Goal: Find specific fact: Find specific fact

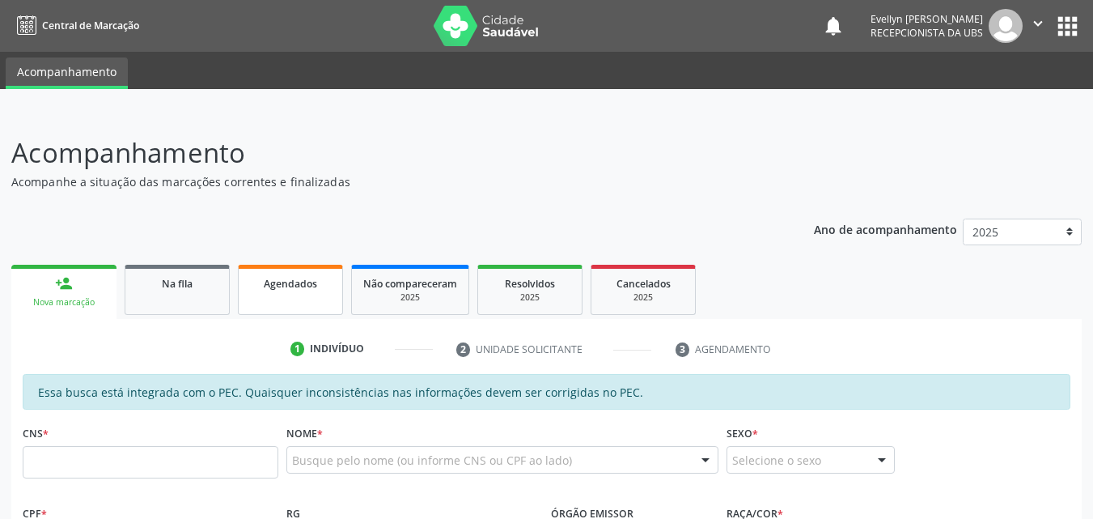
click at [324, 274] on div "Agendados" at bounding box center [290, 282] width 81 height 17
click at [318, 287] on div "Agendados" at bounding box center [290, 282] width 81 height 17
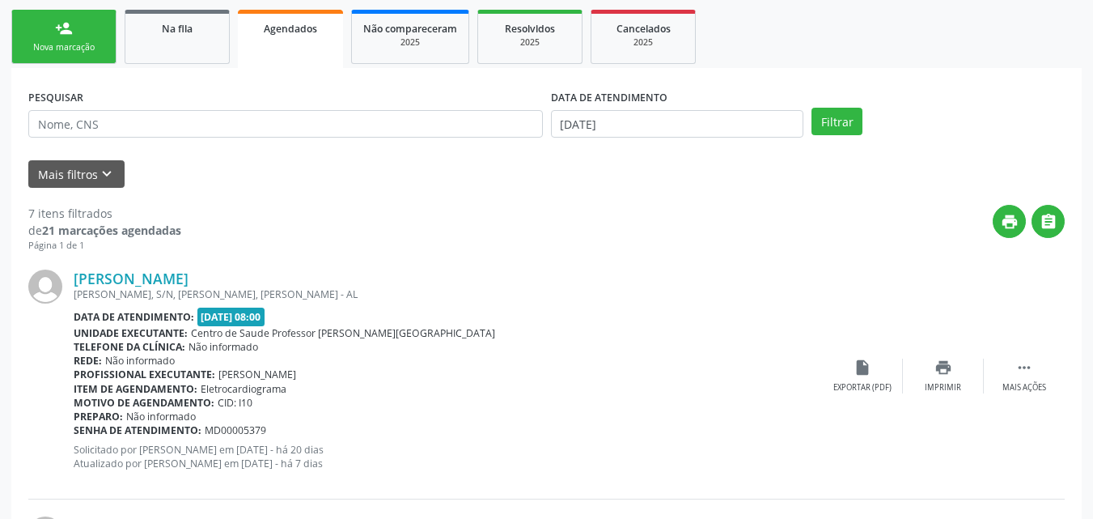
scroll to position [228, 0]
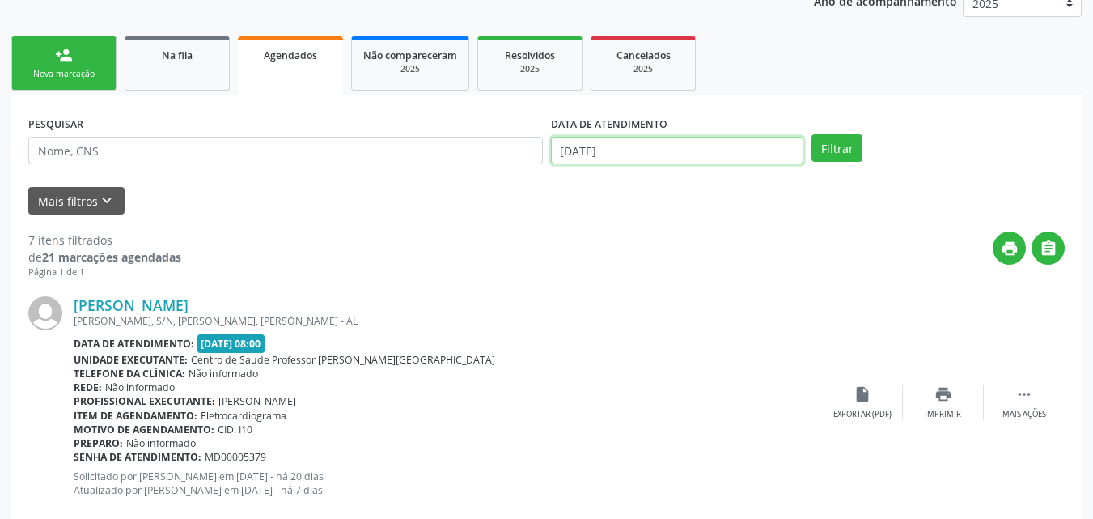
click at [664, 153] on body "Central de Marcação notifications [PERSON_NAME] Recepcionista da UBS  Configur…" at bounding box center [546, 31] width 1093 height 519
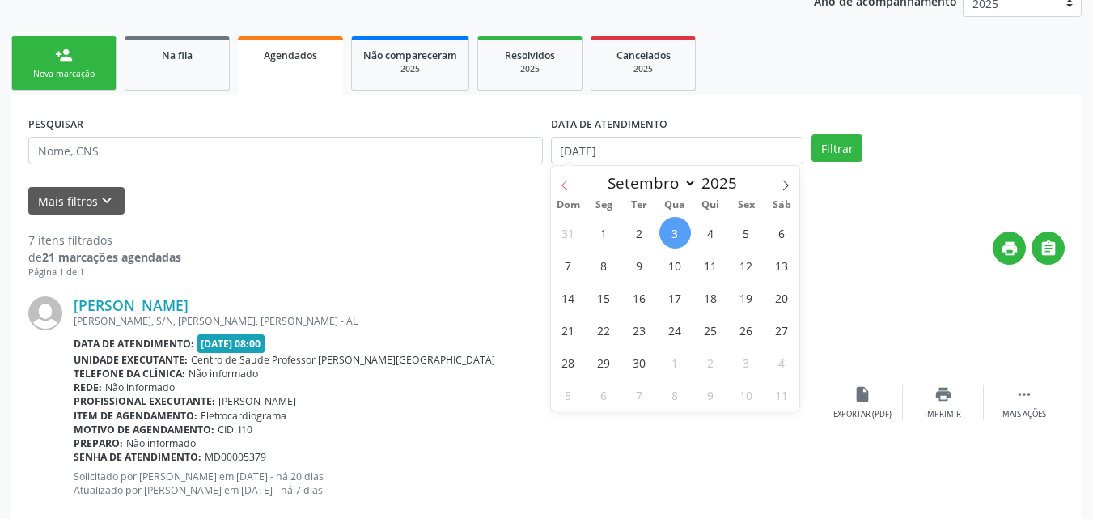
click at [560, 185] on icon at bounding box center [564, 185] width 11 height 11
select select "7"
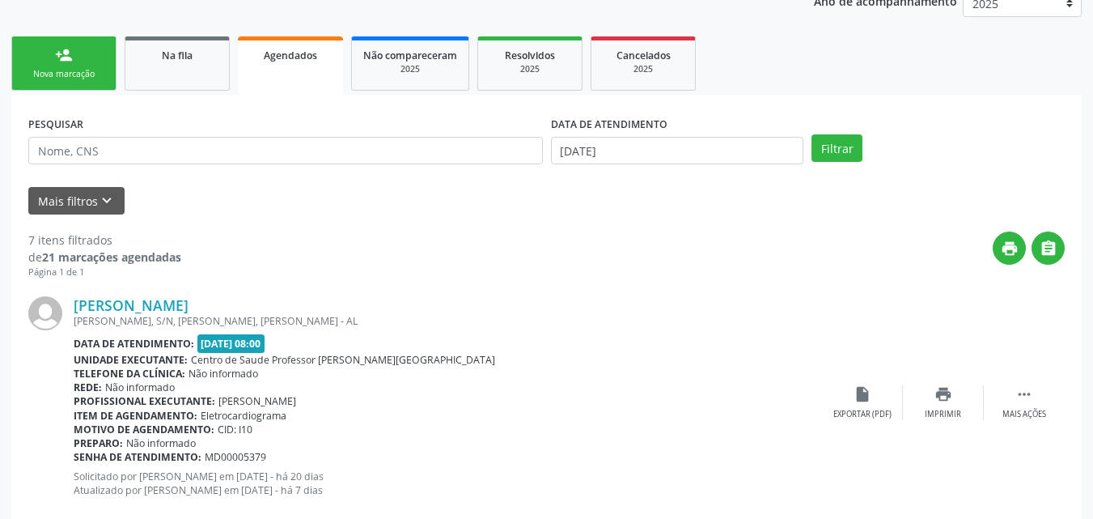
click at [424, 115] on div "PESQUISAR" at bounding box center [285, 143] width 523 height 63
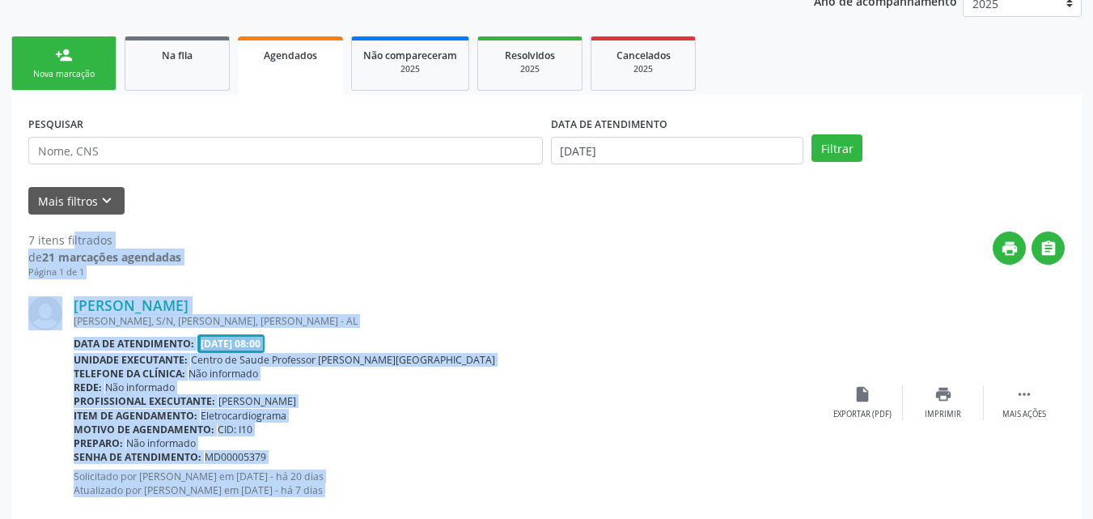
drag, startPoint x: 1020, startPoint y: 296, endPoint x: 1105, endPoint y: 199, distance: 128.5
click at [1092, 199] on html "Central de Marcação notifications [PERSON_NAME] Recepcionista da UBS  Configur…" at bounding box center [546, 31] width 1093 height 519
click at [866, 251] on div "print " at bounding box center [623, 255] width 884 height 48
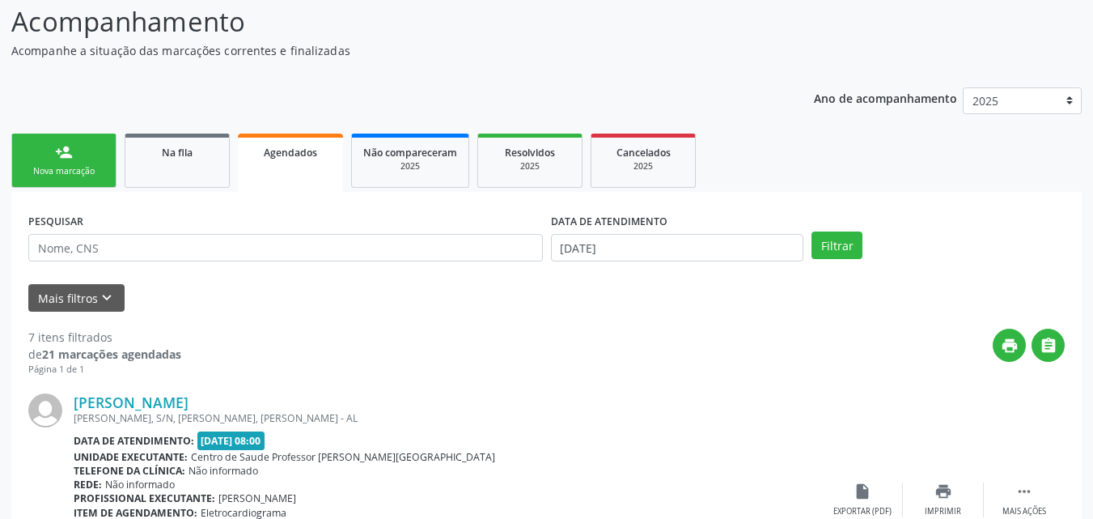
scroll to position [0, 0]
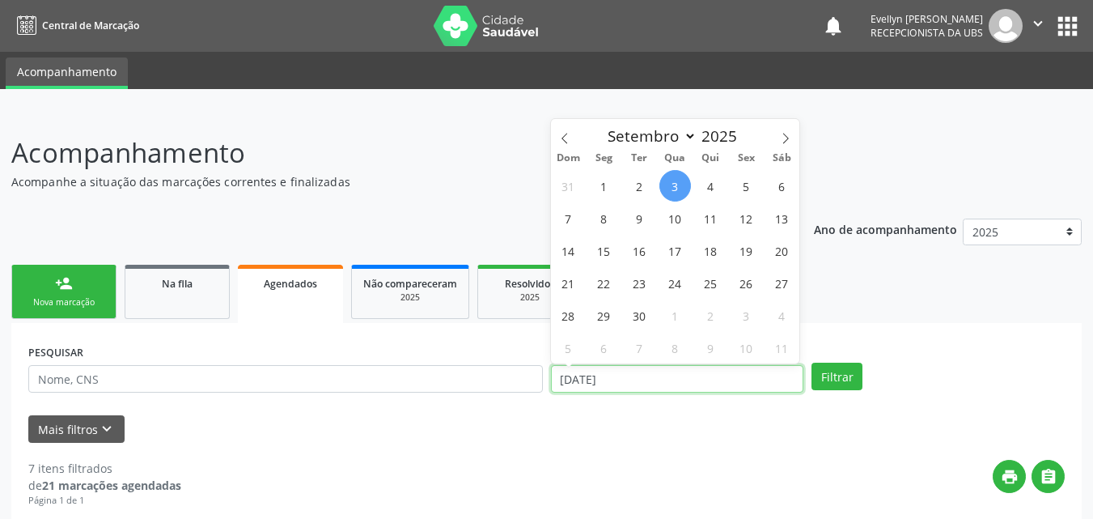
click at [633, 389] on input "[DATE]" at bounding box center [677, 379] width 253 height 28
click at [571, 139] on span at bounding box center [565, 133] width 28 height 28
select select "7"
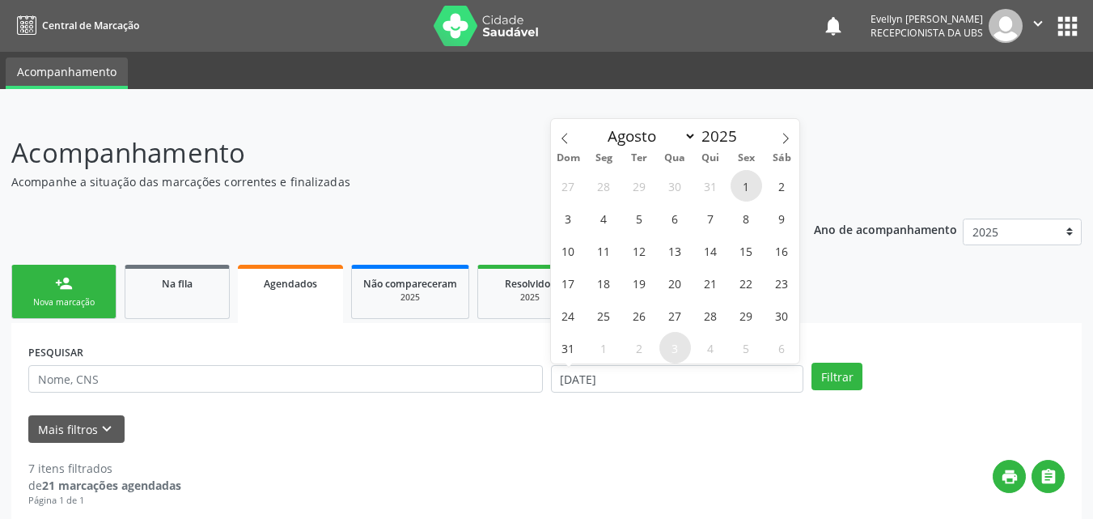
click at [744, 187] on span "1" at bounding box center [747, 186] width 32 height 32
type input "01/08/2025"
click at [779, 136] on span at bounding box center [786, 133] width 28 height 28
select select "9"
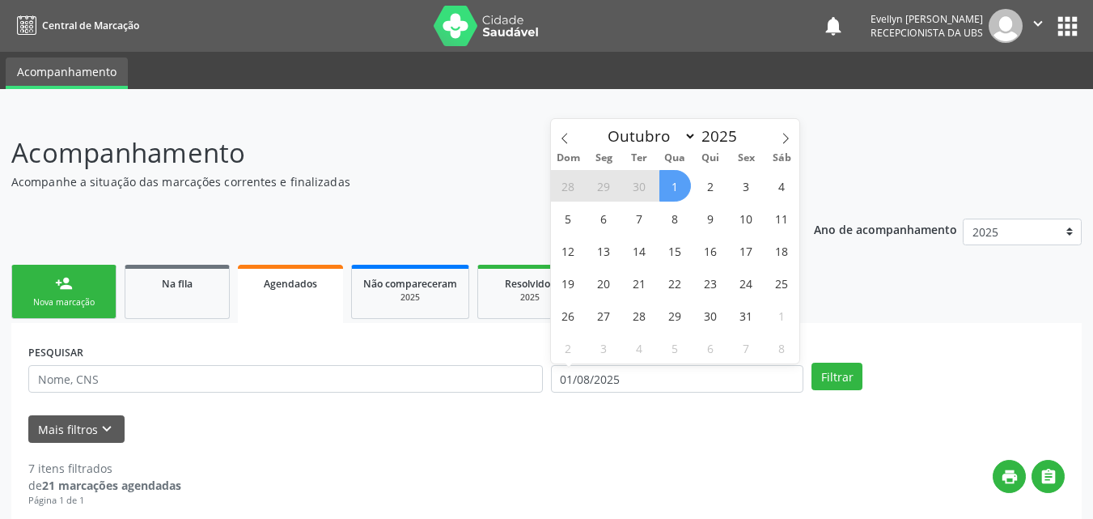
click at [678, 189] on span "1" at bounding box center [676, 186] width 32 height 32
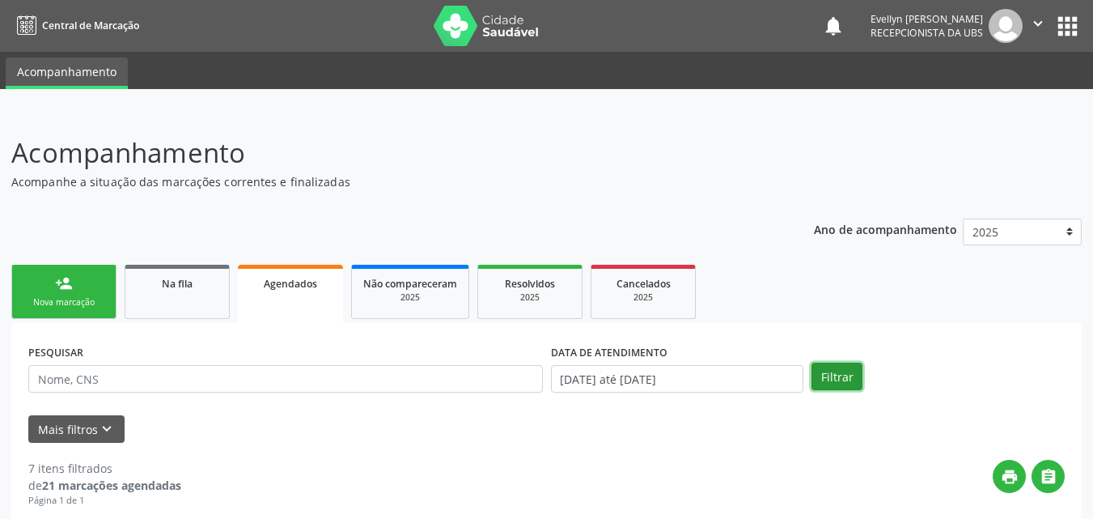
click at [833, 366] on button "Filtrar" at bounding box center [837, 377] width 51 height 28
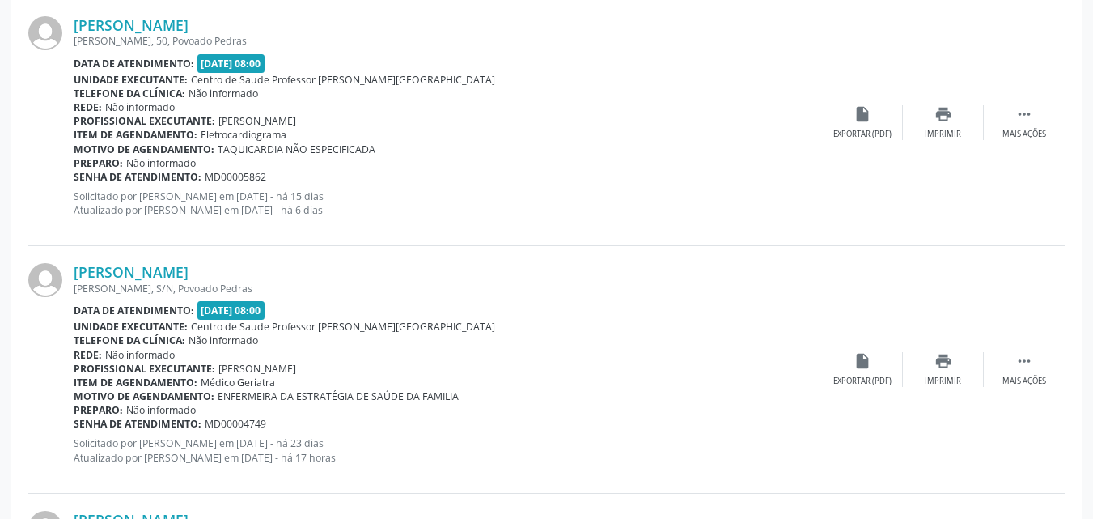
scroll to position [2704, 0]
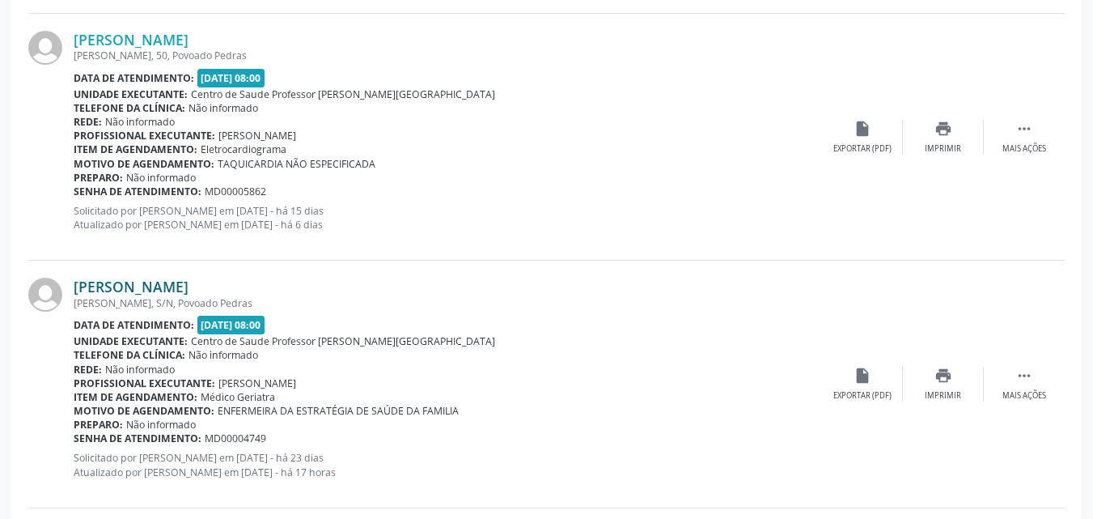
click at [121, 289] on link "[PERSON_NAME]" at bounding box center [131, 287] width 115 height 18
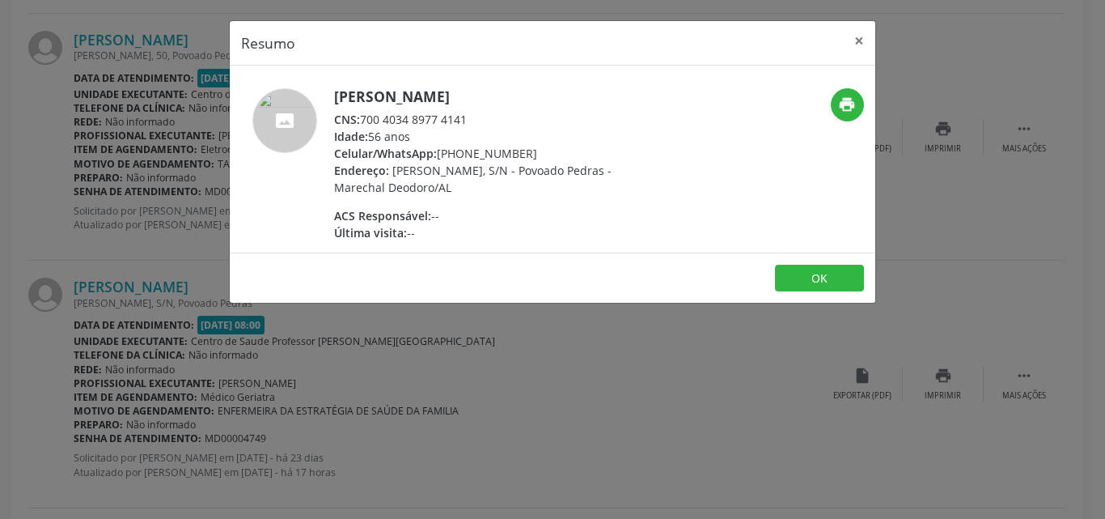
drag, startPoint x: 362, startPoint y: 117, endPoint x: 472, endPoint y: 114, distance: 110.1
click at [472, 114] on div "CNS: 700 4034 8977 4141" at bounding box center [491, 119] width 315 height 17
copy div "700 4034 8977 4141"
click at [855, 43] on button "×" at bounding box center [859, 41] width 32 height 40
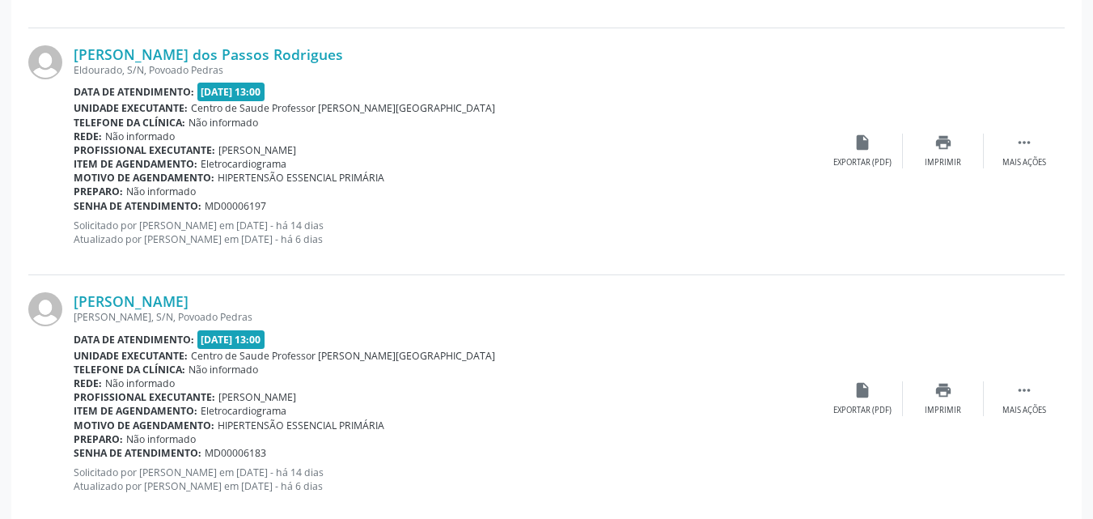
scroll to position [3756, 0]
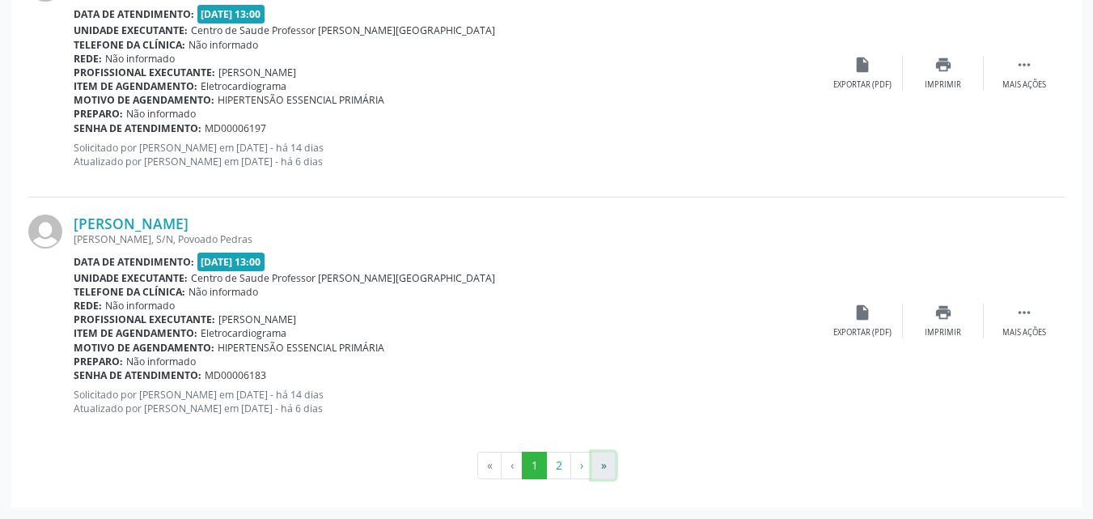
click at [613, 469] on button "»" at bounding box center [604, 466] width 24 height 28
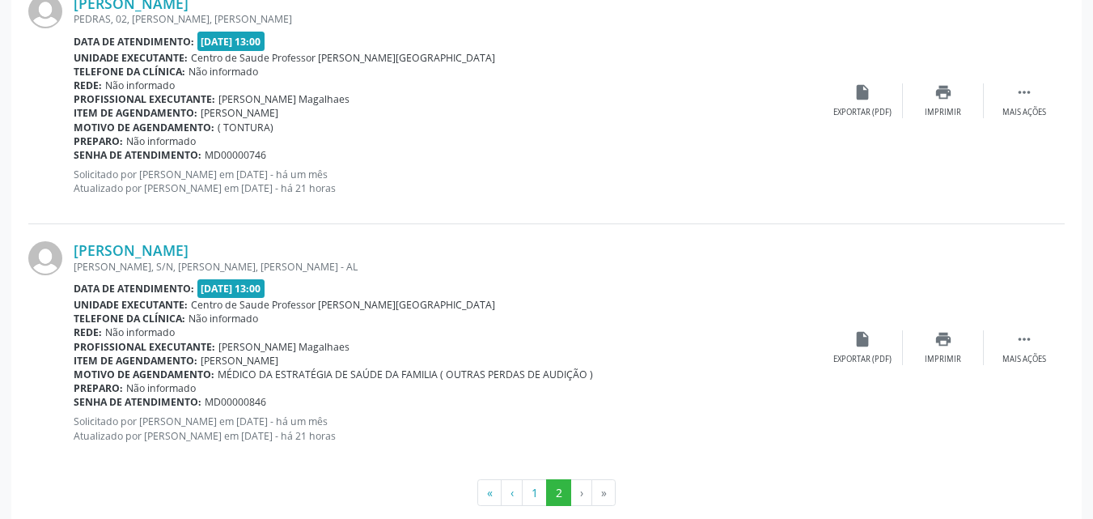
scroll to position [1497, 0]
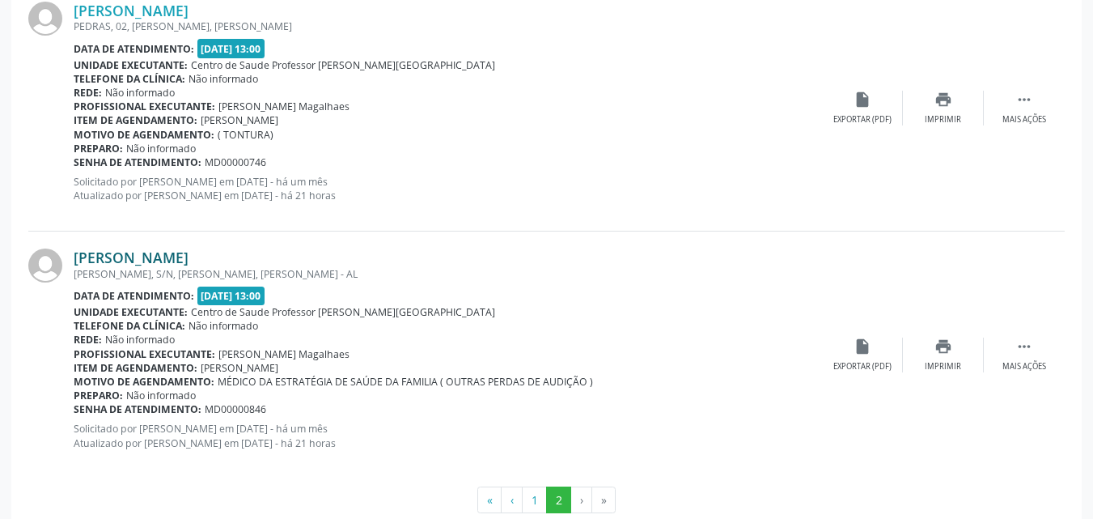
click at [156, 261] on link "[PERSON_NAME]" at bounding box center [131, 257] width 115 height 18
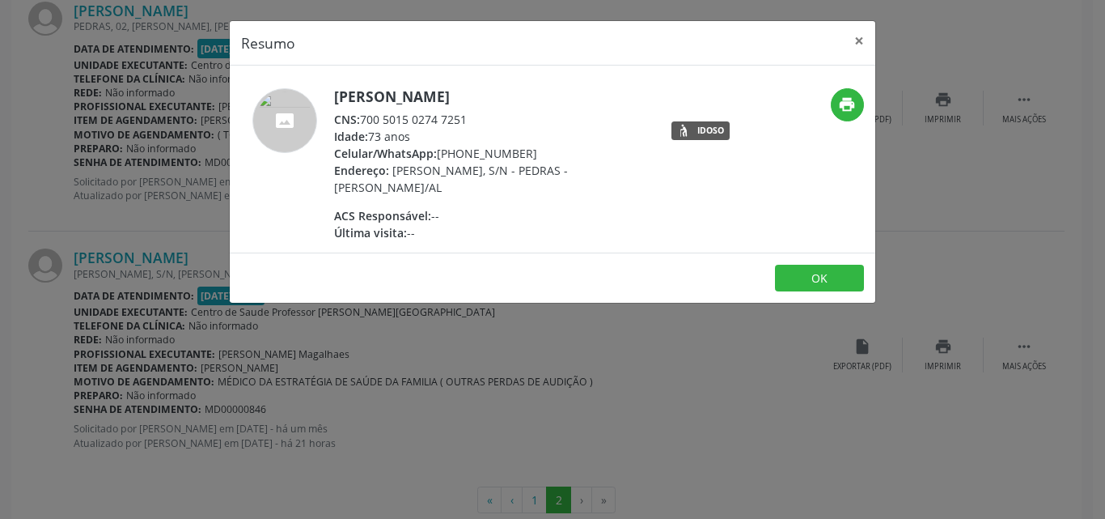
drag, startPoint x: 473, startPoint y: 119, endPoint x: 362, endPoint y: 119, distance: 110.9
click at [362, 119] on div "CNS: 700 5015 0274 7251" at bounding box center [491, 119] width 315 height 17
copy div "700 5015 0274 7251"
click at [863, 42] on button "×" at bounding box center [859, 41] width 32 height 40
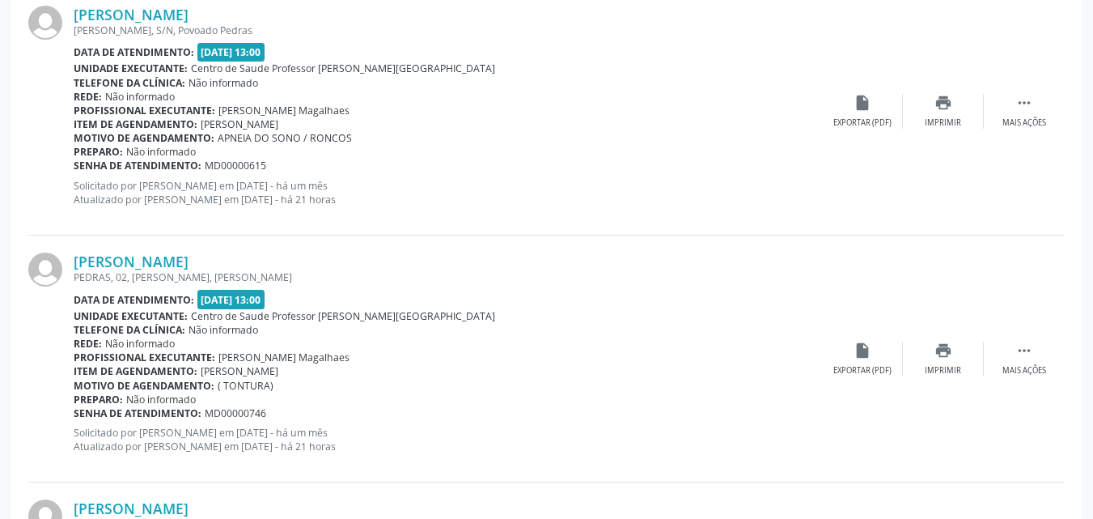
scroll to position [1243, 0]
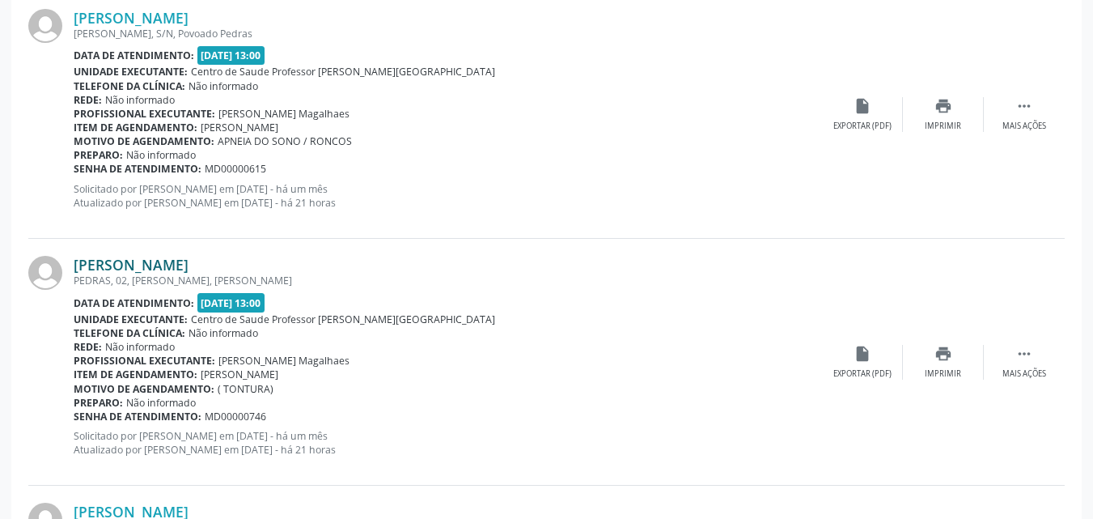
click at [189, 263] on link "[PERSON_NAME]" at bounding box center [131, 265] width 115 height 18
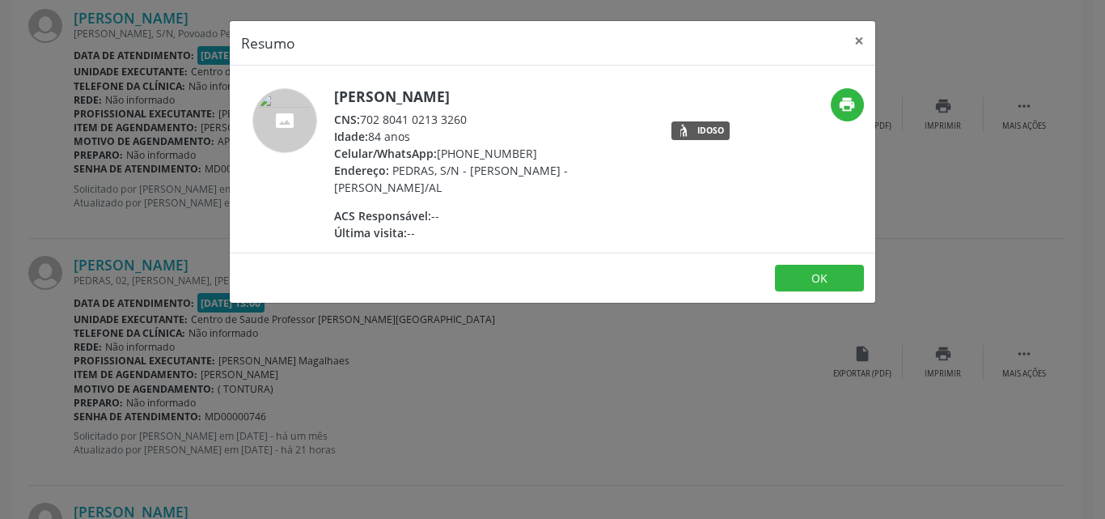
click at [473, 113] on div "CNS: 702 8041 0213 3260" at bounding box center [491, 119] width 315 height 17
drag, startPoint x: 364, startPoint y: 121, endPoint x: 468, endPoint y: 124, distance: 103.6
click at [468, 124] on div "CNS: 702 8041 0213 3260" at bounding box center [491, 119] width 315 height 17
copy div "702 8041 0213 3260"
click at [863, 45] on button "×" at bounding box center [859, 41] width 32 height 40
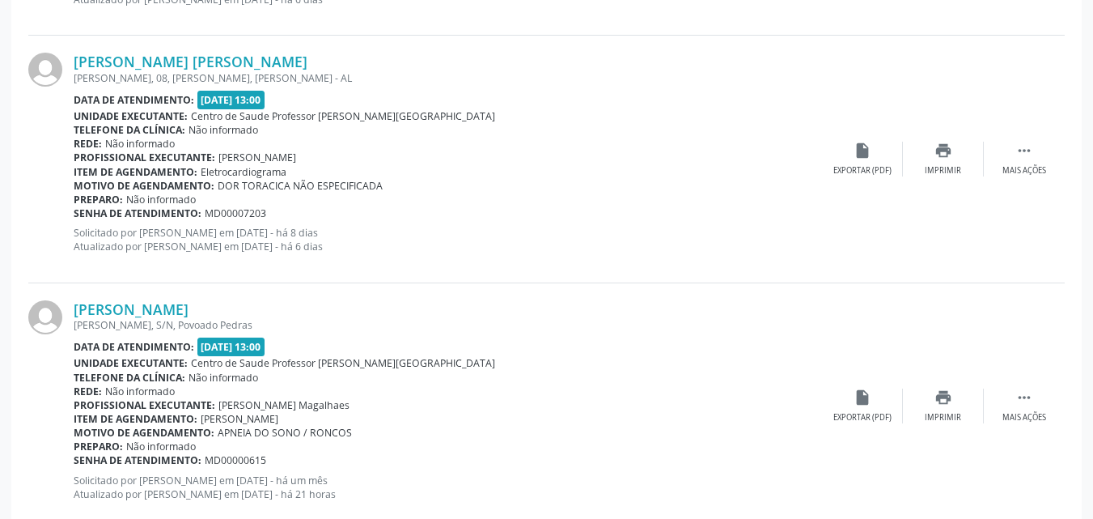
scroll to position [948, 0]
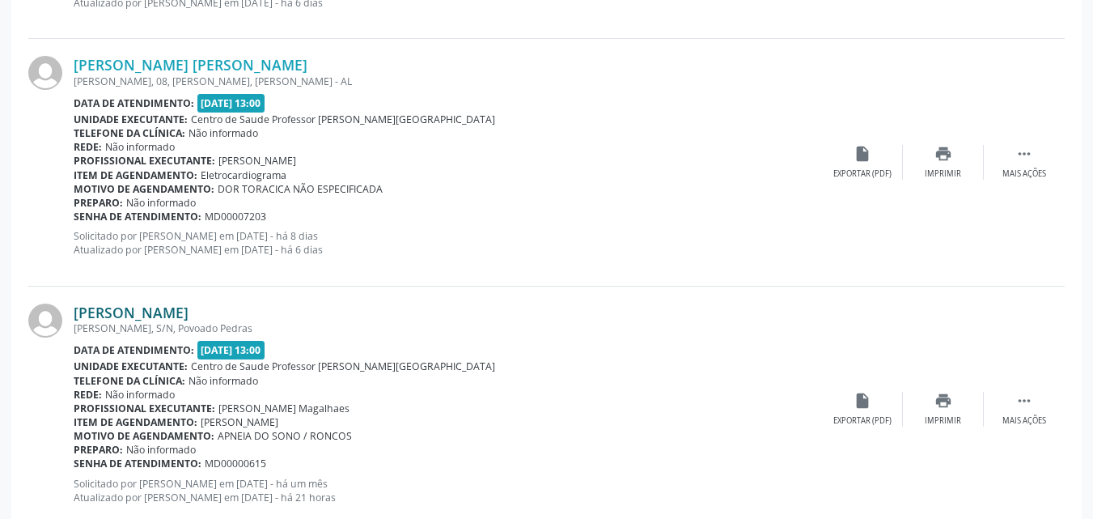
click at [189, 316] on link "[PERSON_NAME]" at bounding box center [131, 312] width 115 height 18
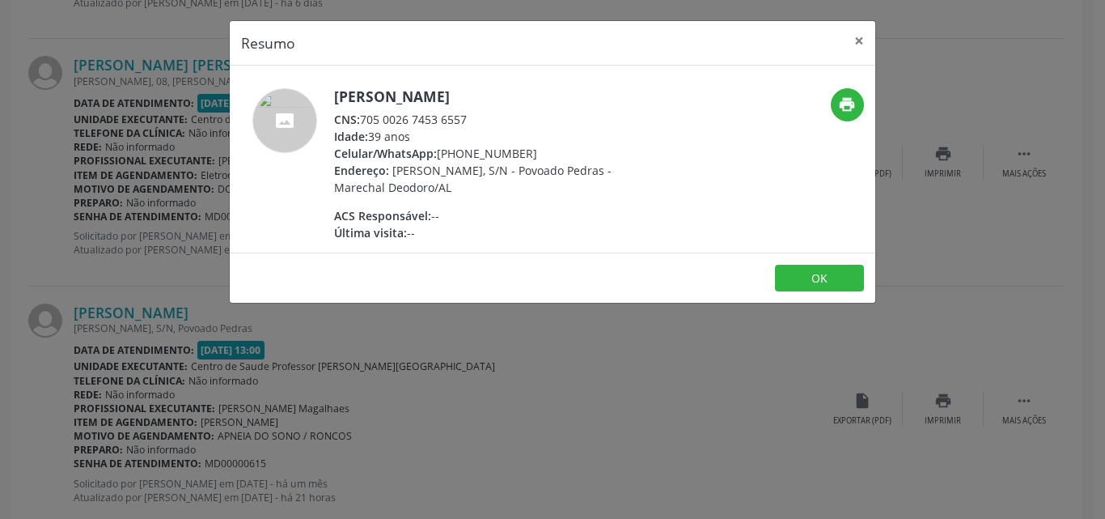
drag, startPoint x: 472, startPoint y: 123, endPoint x: 363, endPoint y: 121, distance: 109.3
click at [363, 121] on div "CNS: 705 0026 7453 6557" at bounding box center [491, 119] width 315 height 17
copy div "705 0026 7453 6557"
click at [861, 39] on button "×" at bounding box center [859, 41] width 32 height 40
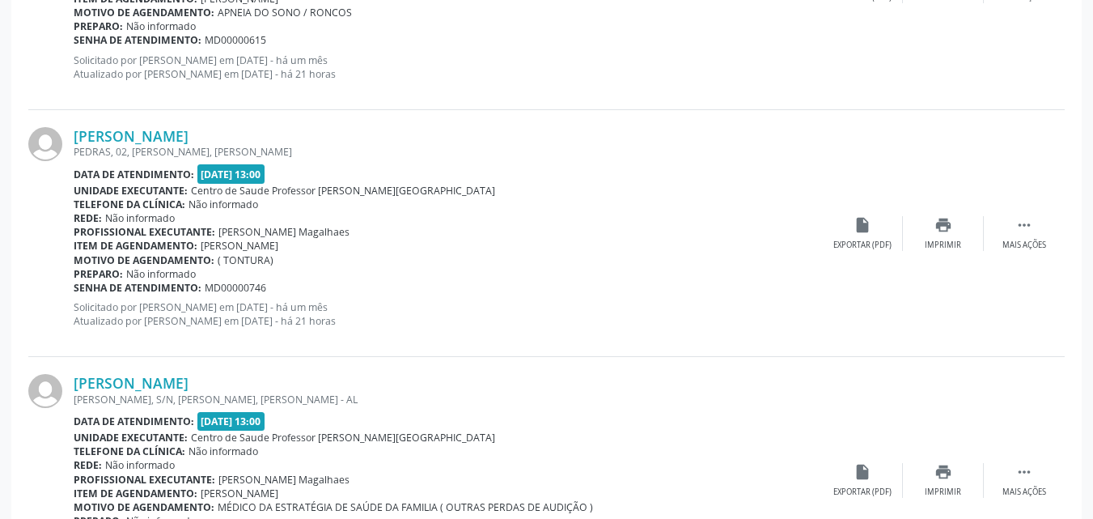
scroll to position [1531, 0]
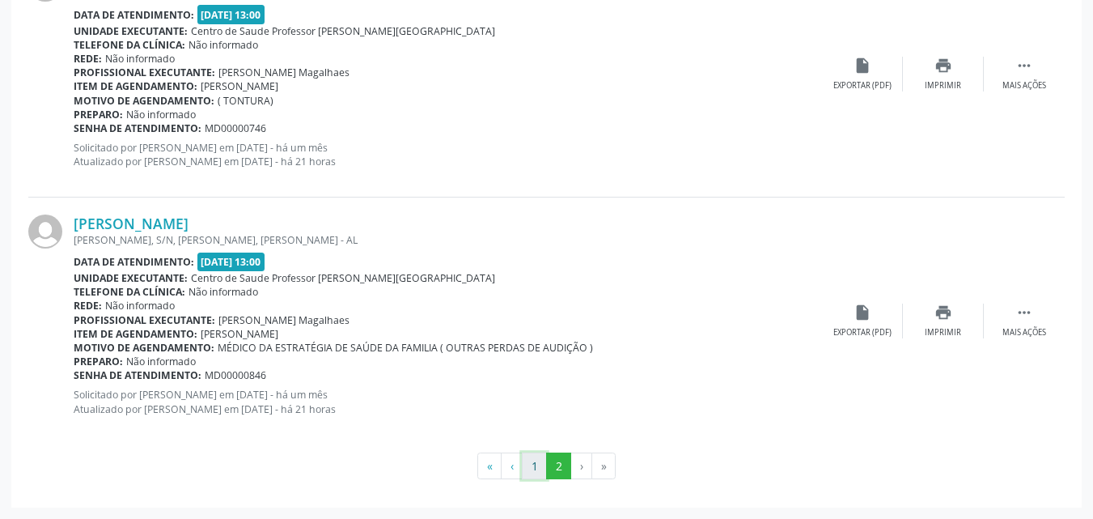
click at [532, 464] on button "1" at bounding box center [534, 466] width 25 height 28
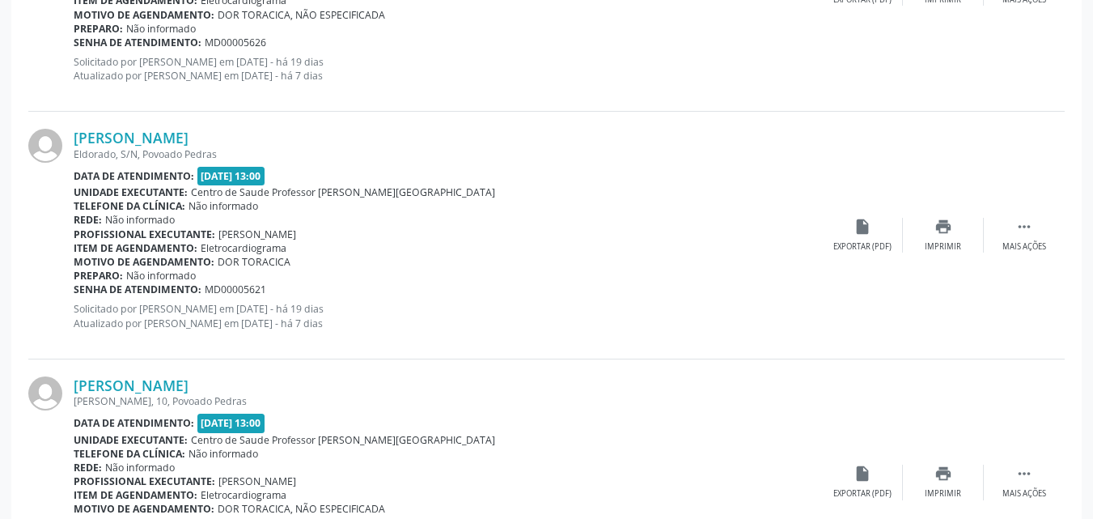
scroll to position [1623, 0]
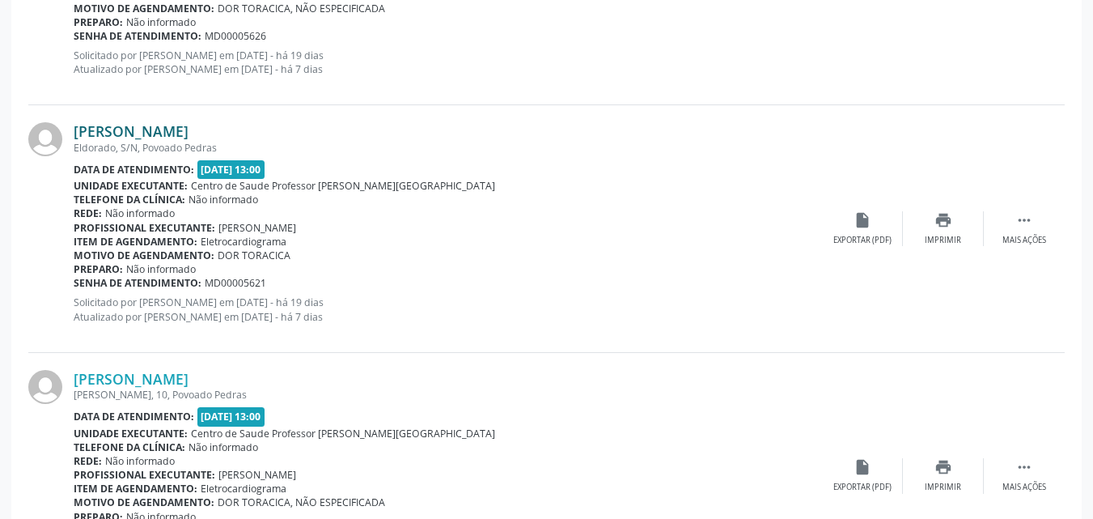
click at [116, 127] on link "[PERSON_NAME]" at bounding box center [131, 131] width 115 height 18
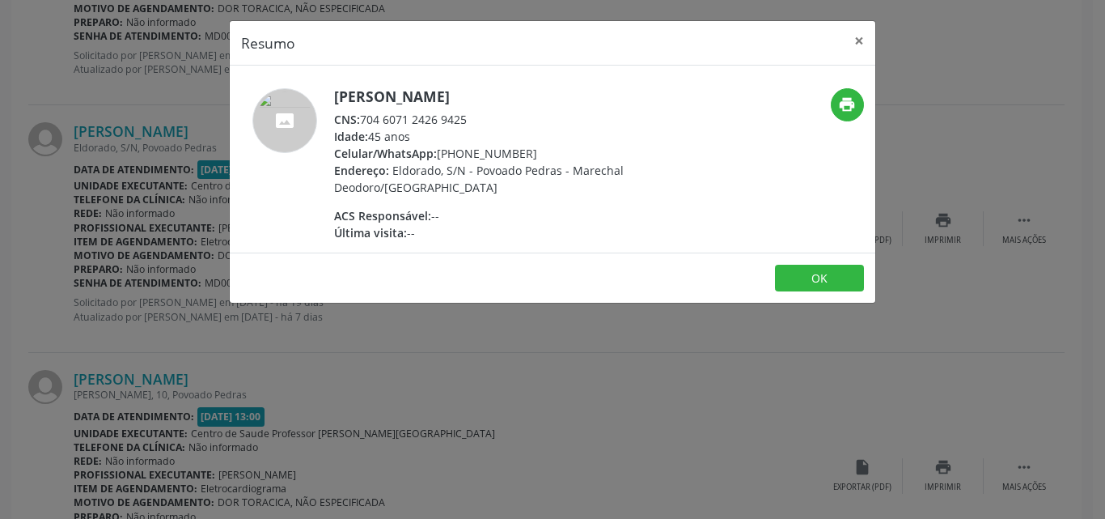
drag, startPoint x: 475, startPoint y: 113, endPoint x: 363, endPoint y: 112, distance: 111.7
click at [363, 112] on div "CNS: 704 6071 2426 9425" at bounding box center [491, 119] width 315 height 17
copy div "704 6071 2426 9425"
click at [857, 48] on button "×" at bounding box center [859, 41] width 32 height 40
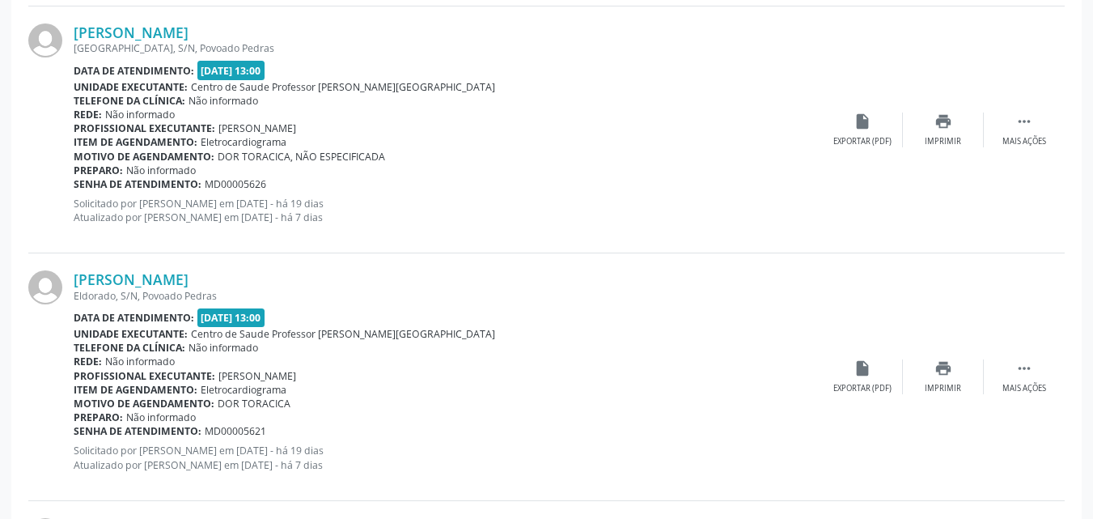
scroll to position [1539, 0]
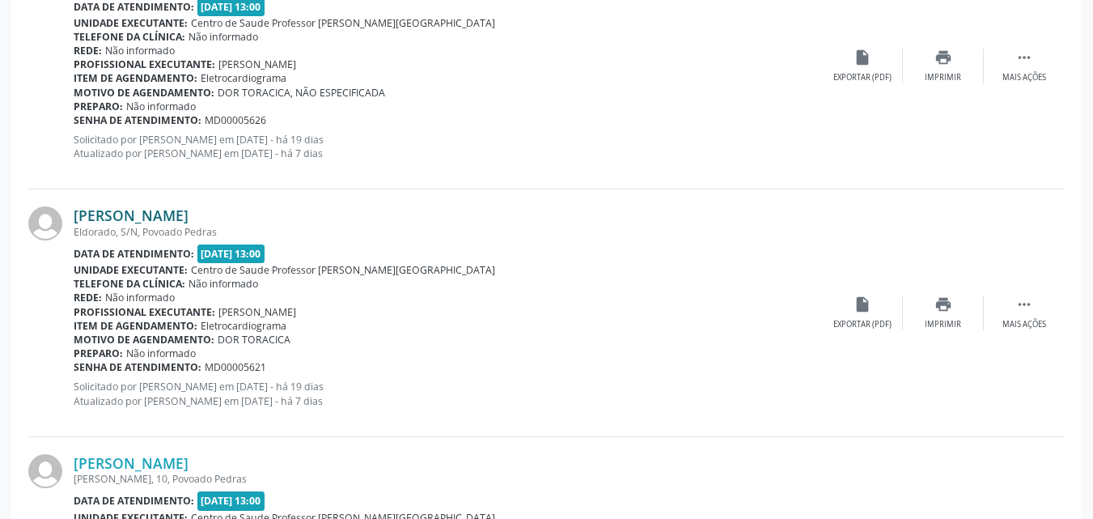
click at [189, 212] on link "[PERSON_NAME]" at bounding box center [131, 215] width 115 height 18
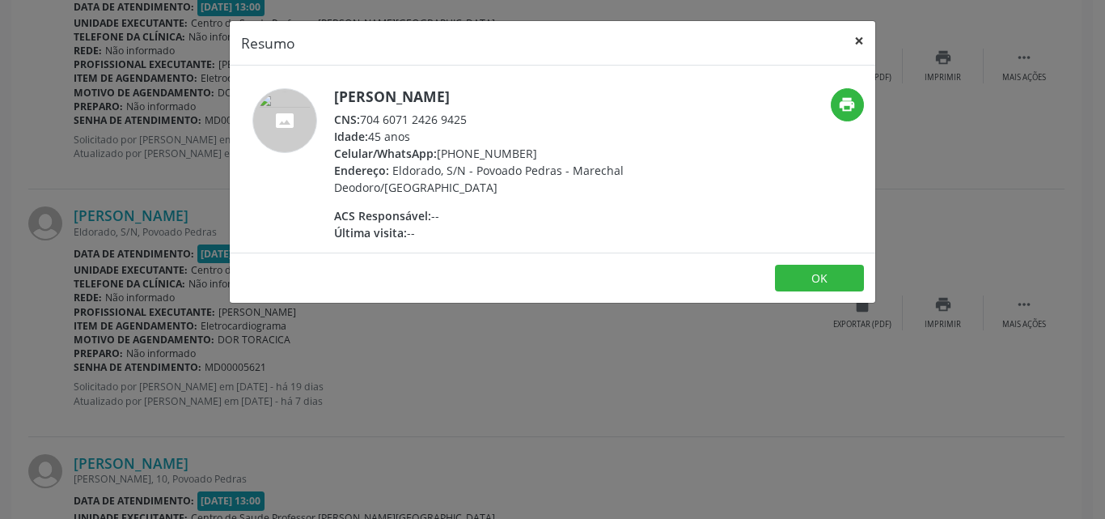
click at [861, 33] on button "×" at bounding box center [859, 41] width 32 height 40
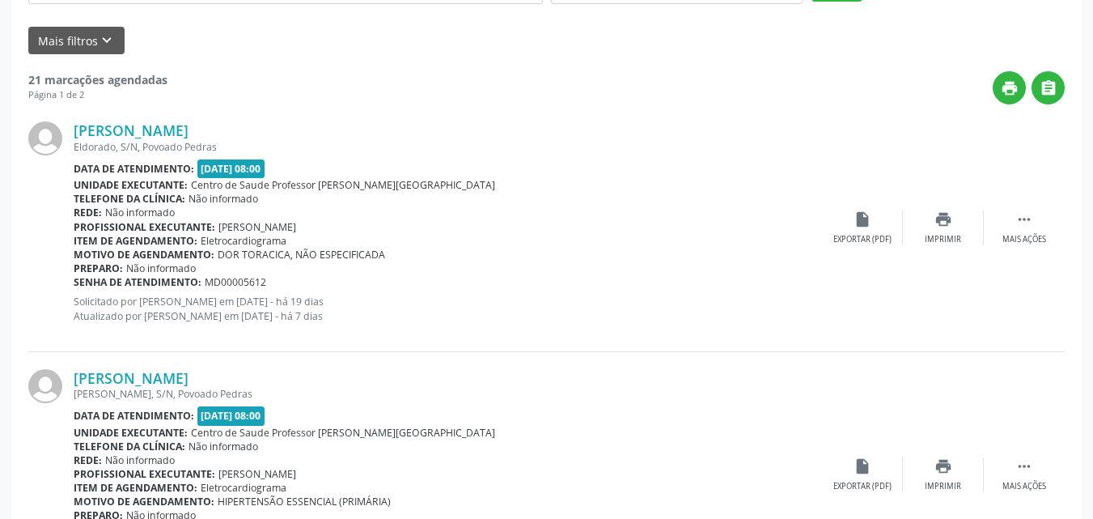
scroll to position [0, 0]
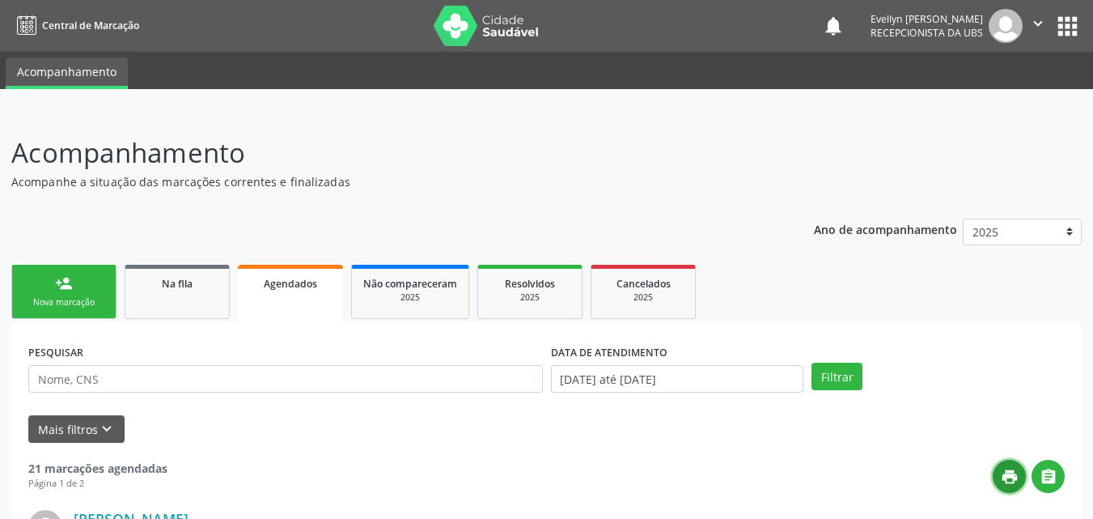
click at [1003, 474] on icon "print" at bounding box center [1010, 477] width 18 height 18
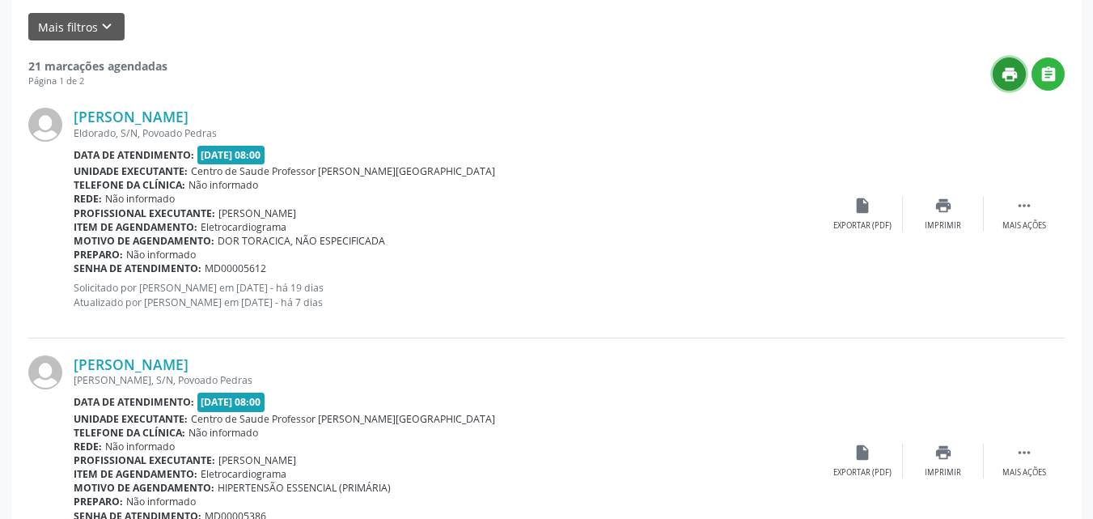
scroll to position [417, 0]
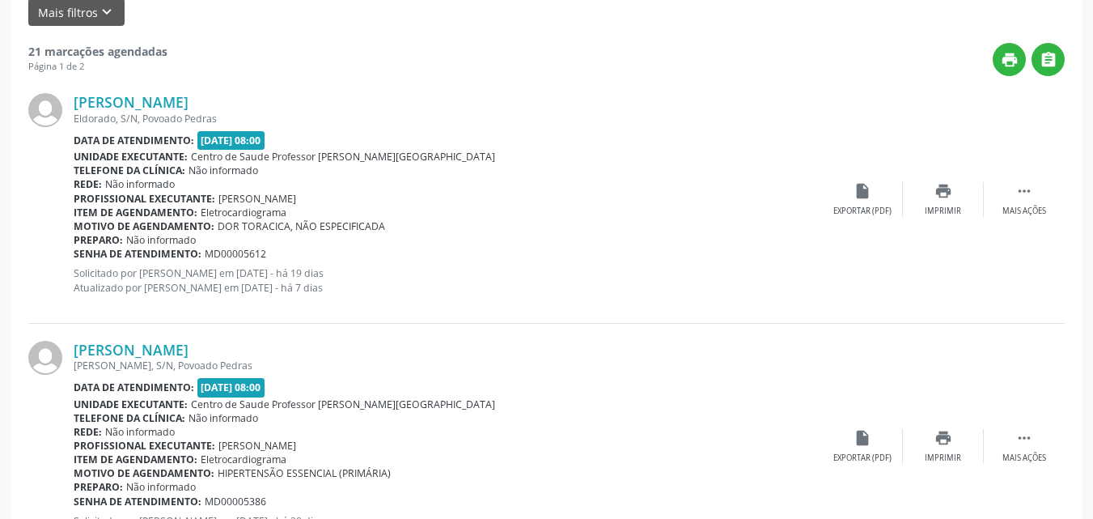
click at [625, 278] on p "Solicitado por [PERSON_NAME] em [DATE] - há 19 dias Atualizado por [PERSON_NAME…" at bounding box center [448, 280] width 749 height 28
click at [1016, 180] on div "[PERSON_NAME] Eldorado, S/N, [GEOGRAPHIC_DATA] Data de atendimento: [DATE] 08:0…" at bounding box center [546, 199] width 1037 height 247
click at [1024, 191] on icon "" at bounding box center [1025, 191] width 18 height 18
click at [690, 291] on div "[PERSON_NAME] Eldorado, S/N, [GEOGRAPHIC_DATA] Data de atendimento: [DATE] 08:0…" at bounding box center [546, 199] width 1037 height 247
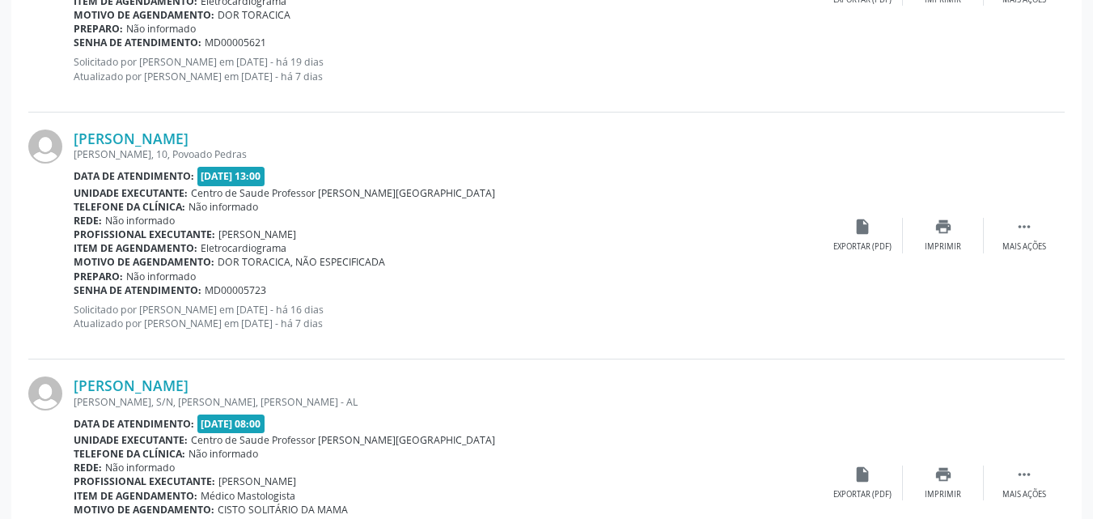
scroll to position [1878, 0]
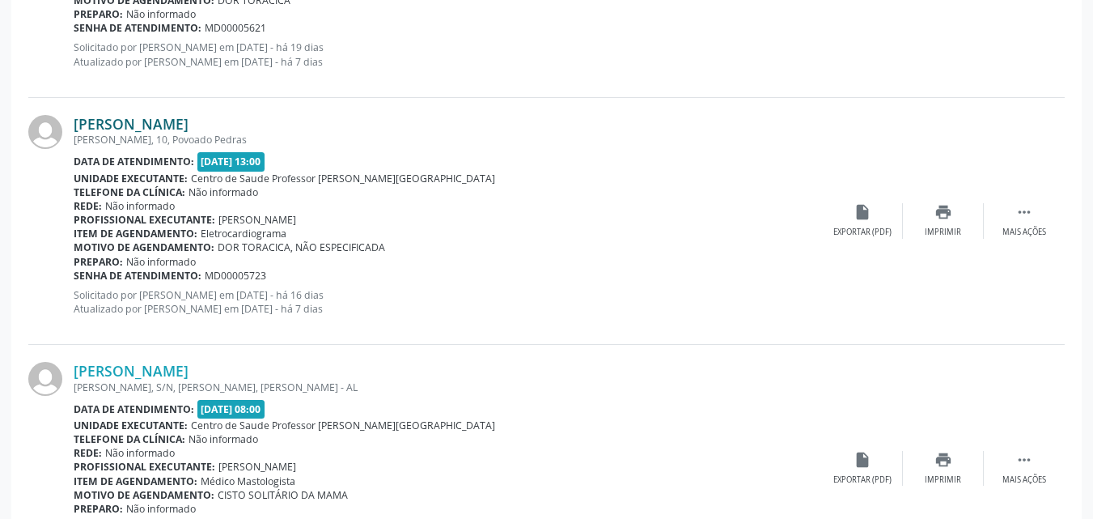
click at [189, 122] on link "[PERSON_NAME]" at bounding box center [131, 124] width 115 height 18
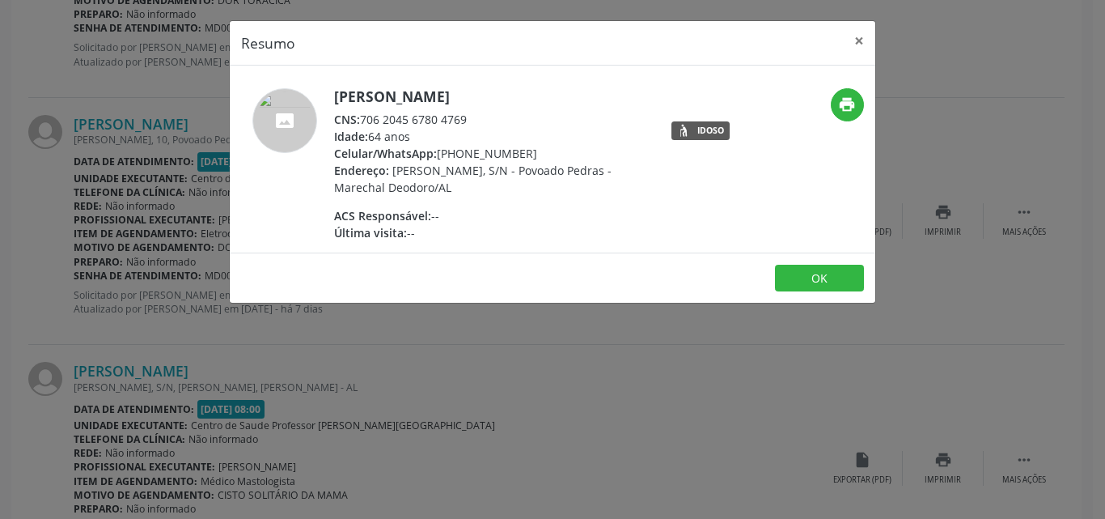
click at [462, 118] on div "CNS: 706 2045 6780 4769" at bounding box center [491, 119] width 315 height 17
click at [469, 119] on div "CNS: 706 2045 6780 4769" at bounding box center [491, 119] width 315 height 17
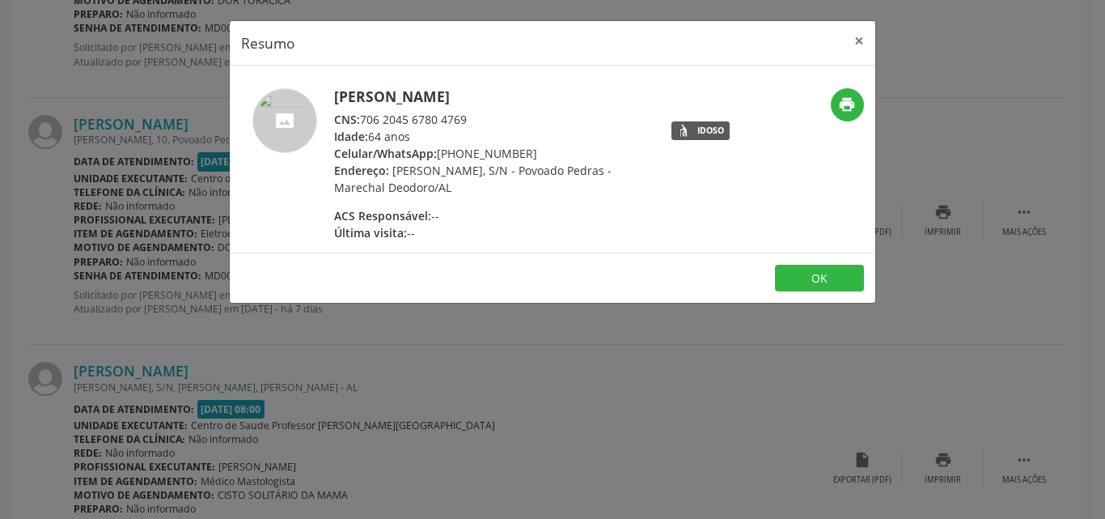
drag, startPoint x: 469, startPoint y: 119, endPoint x: 365, endPoint y: 114, distance: 104.5
click at [365, 114] on div "CNS: 706 2045 6780 4769" at bounding box center [491, 119] width 315 height 17
copy div "706 2045 6780 4769"
click at [862, 43] on button "×" at bounding box center [859, 41] width 32 height 40
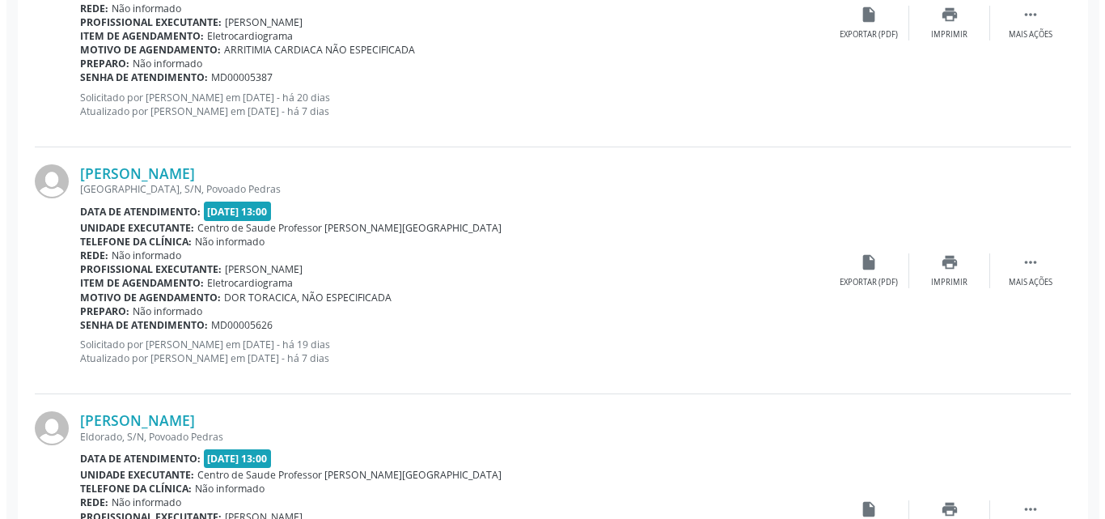
scroll to position [1327, 0]
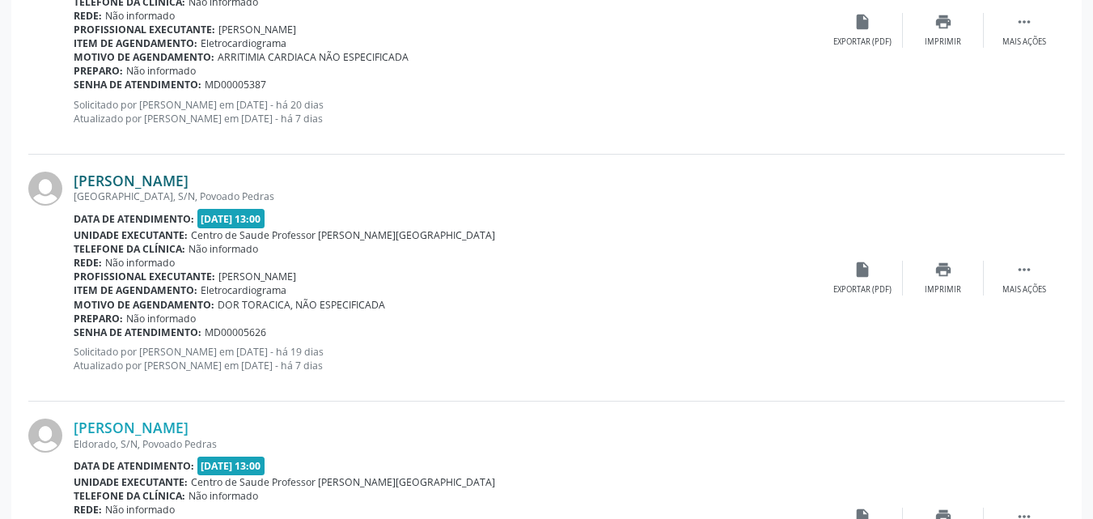
click at [189, 184] on link "[PERSON_NAME]" at bounding box center [131, 181] width 115 height 18
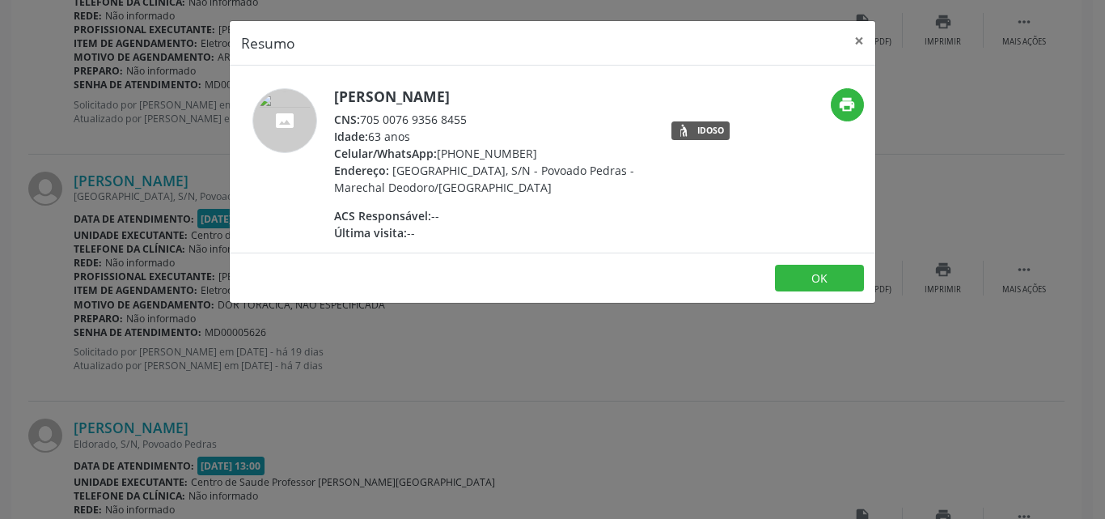
drag, startPoint x: 474, startPoint y: 121, endPoint x: 363, endPoint y: 112, distance: 111.2
click at [363, 112] on div "CNS: 705 0076 9356 8455" at bounding box center [491, 119] width 315 height 17
copy div "705 0076 9356 8455"
